Goal: Task Accomplishment & Management: Complete application form

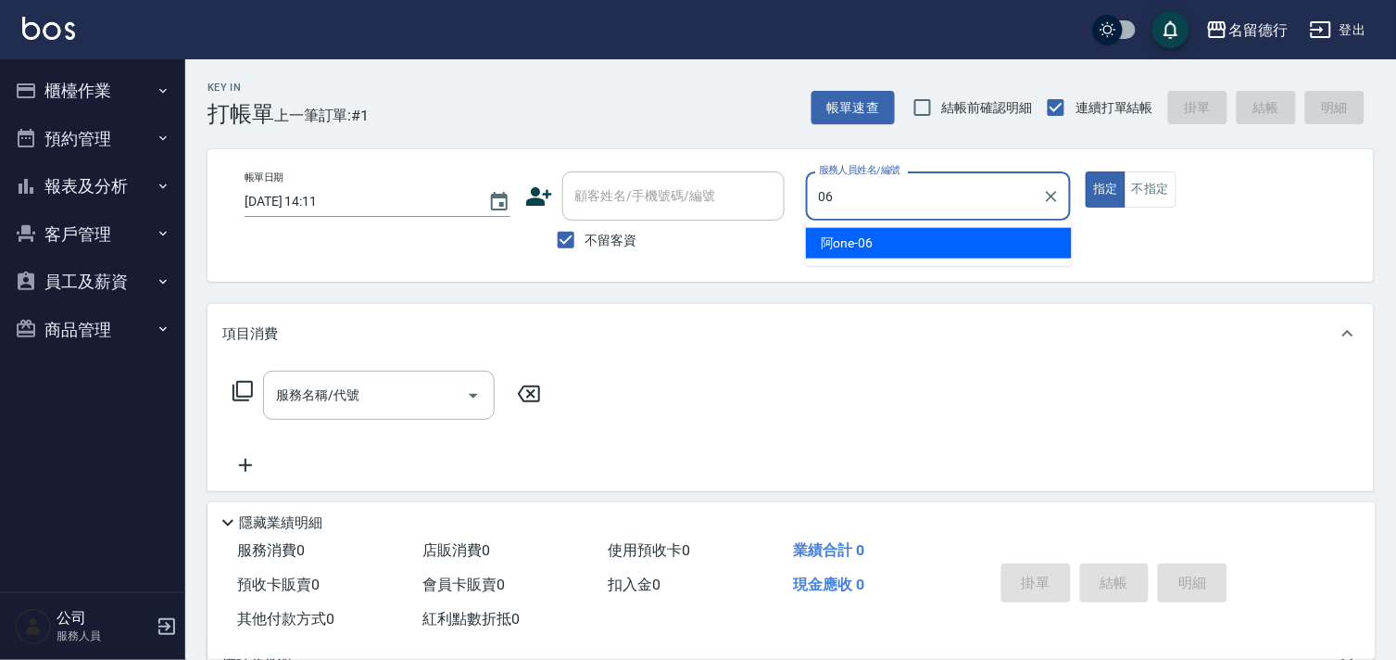
type input "06"
type button "true"
type input "阿one-06"
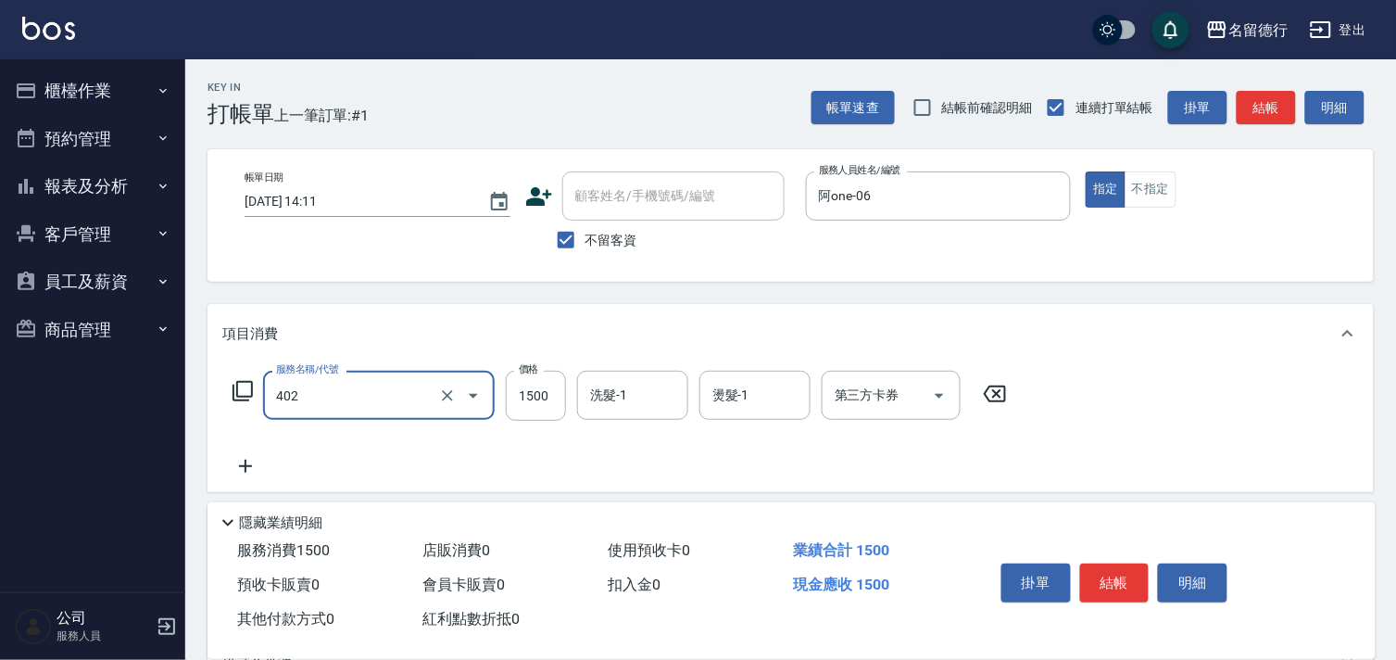
type input "燙髮(402)"
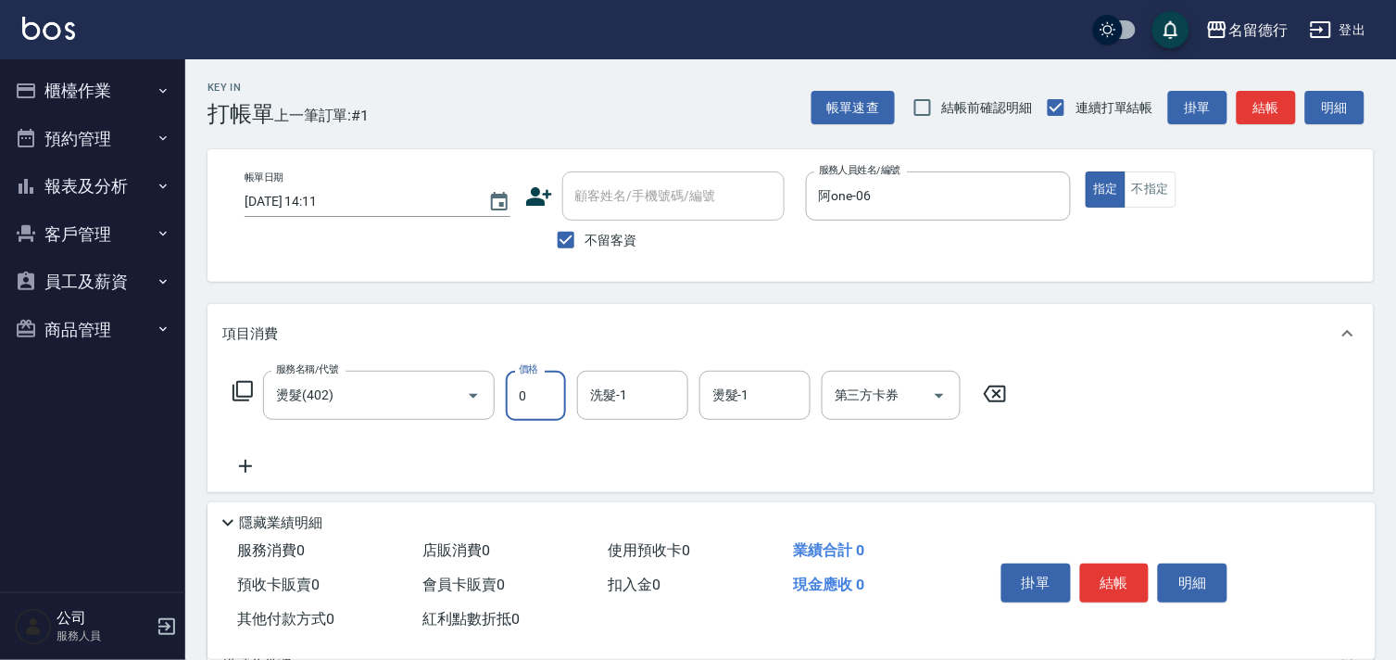
drag, startPoint x: 557, startPoint y: 410, endPoint x: 523, endPoint y: 396, distance: 36.5
click at [556, 409] on input "0" at bounding box center [536, 396] width 60 height 50
type input "1500"
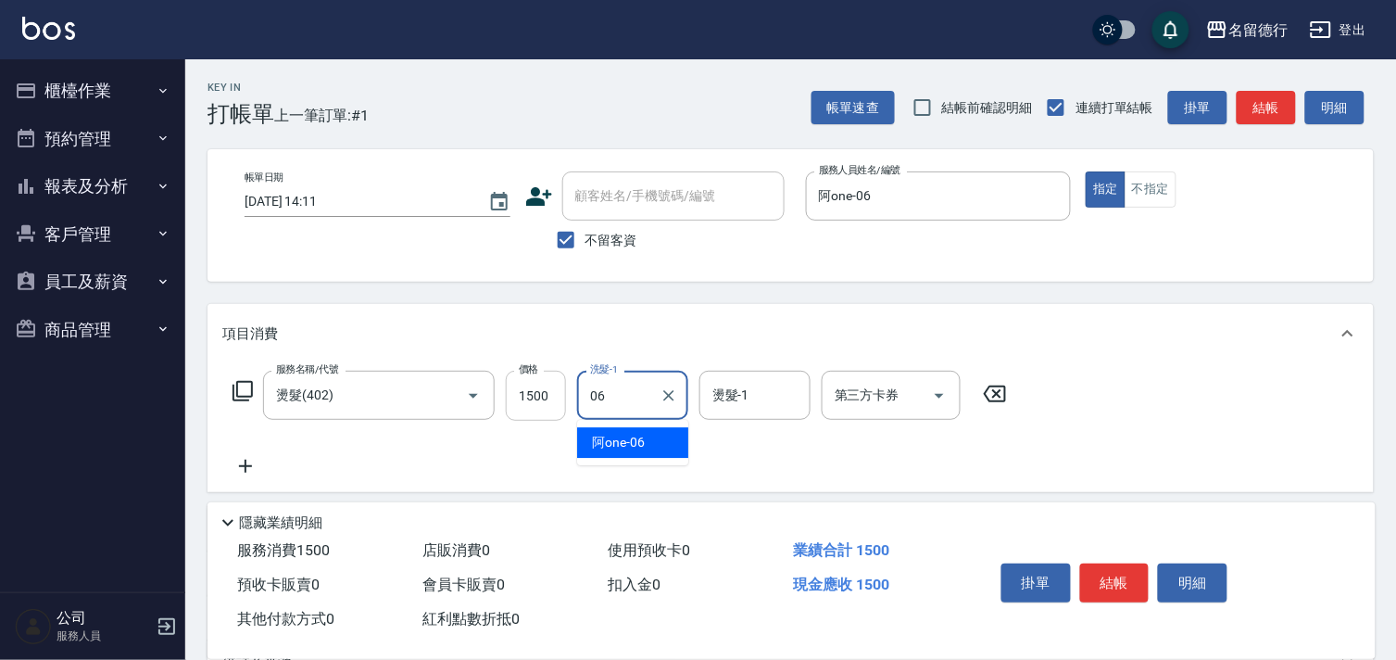
type input "阿one-06"
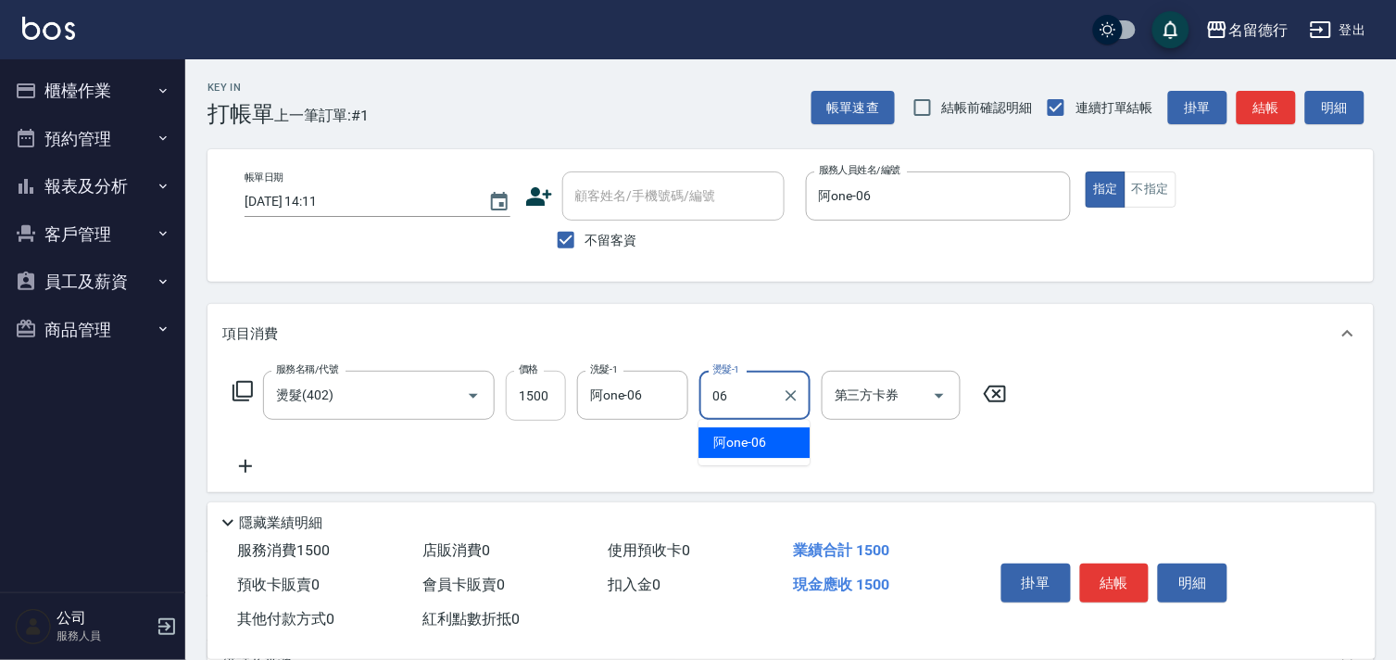
type input "阿one-06"
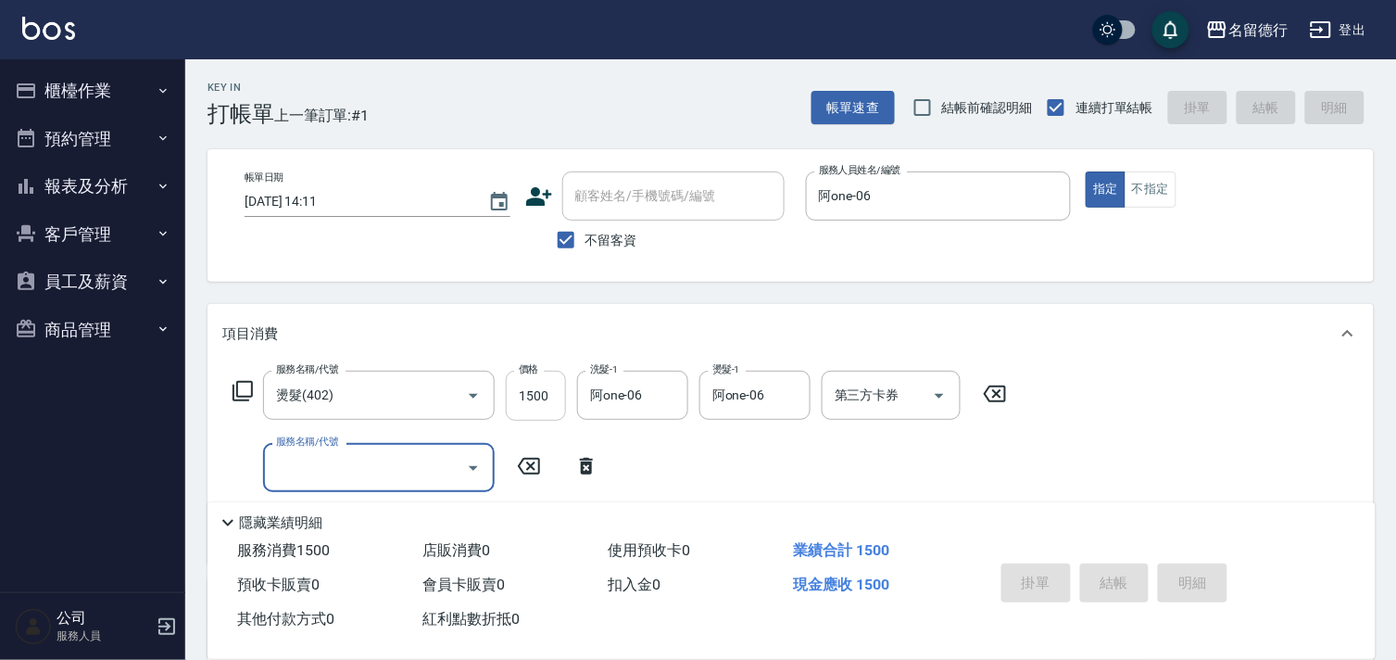
type input "[DATE] 15:00"
